Goal: Information Seeking & Learning: Learn about a topic

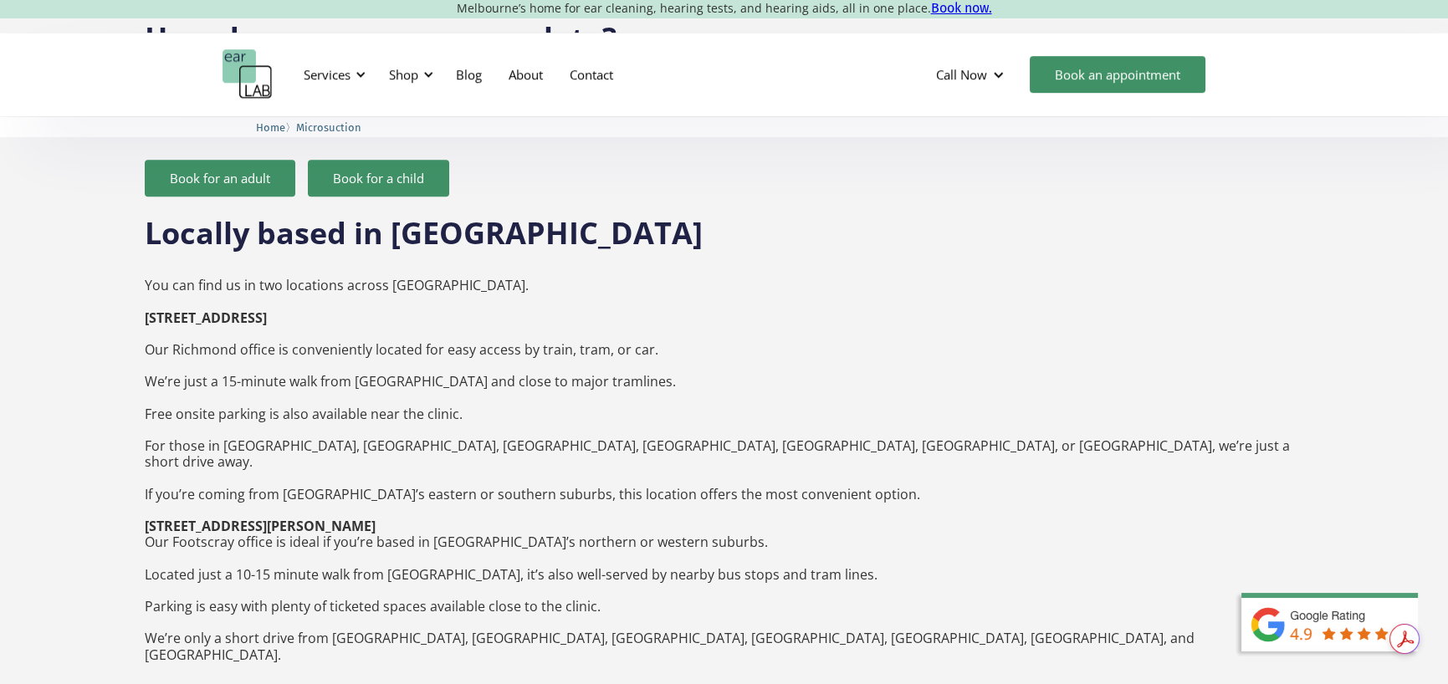
scroll to position [2510, 0]
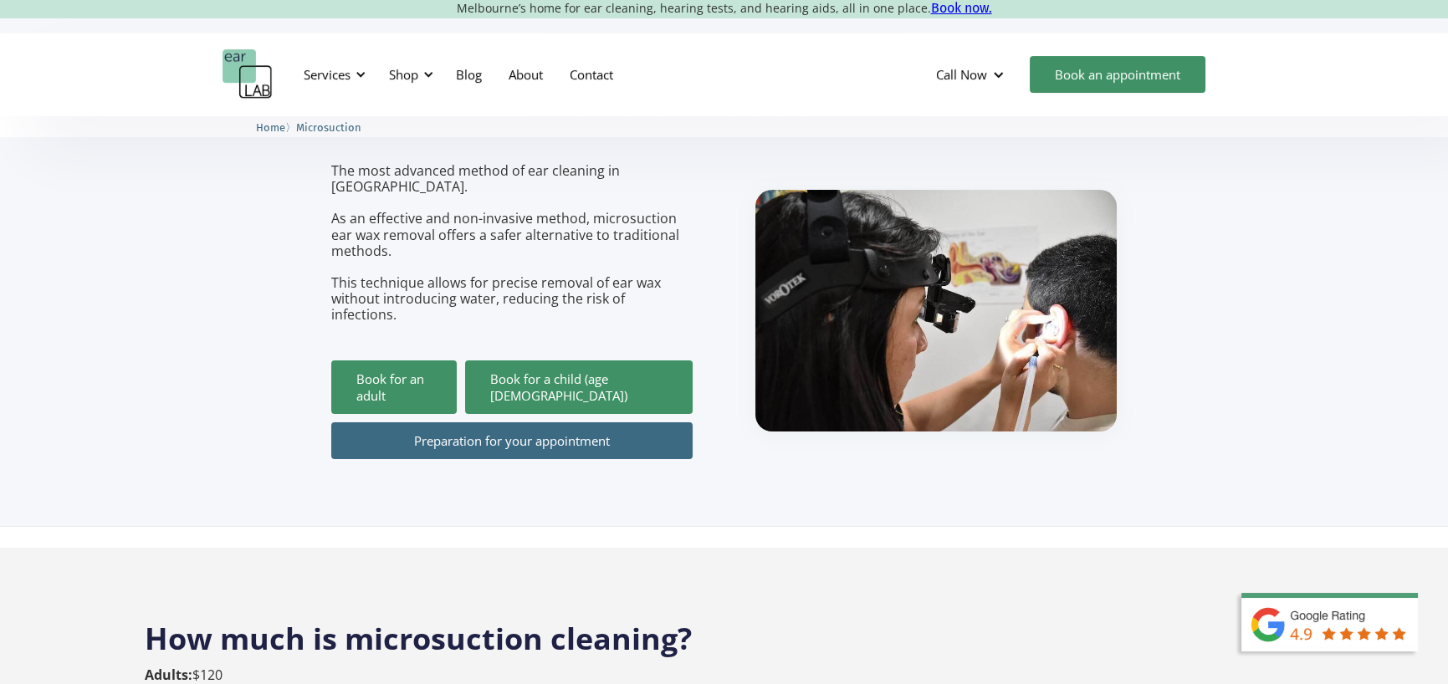
scroll to position [0, 0]
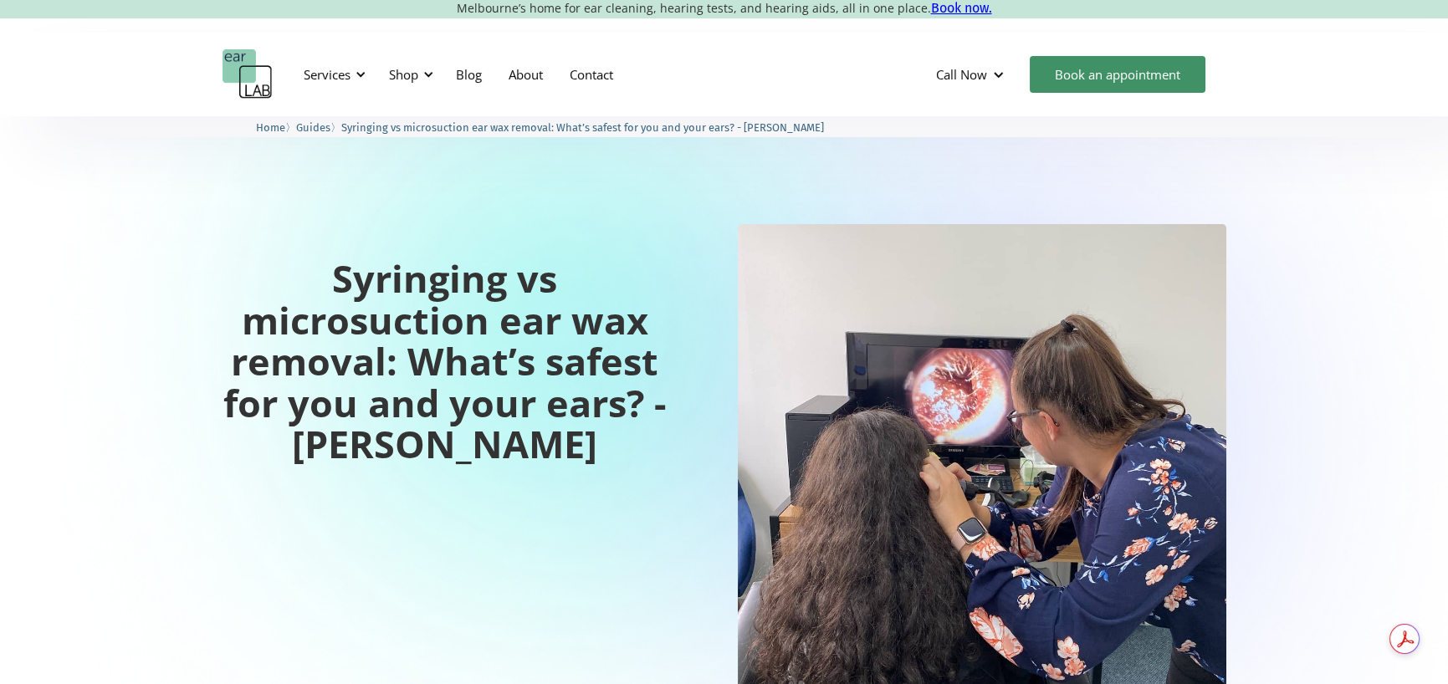
click at [235, 60] on img "home" at bounding box center [248, 74] width 50 height 50
